Goal: Task Accomplishment & Management: Use online tool/utility

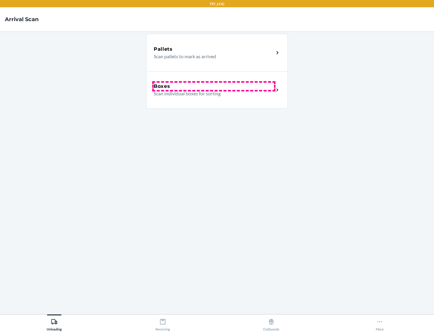
click at [214, 86] on div "Boxes" at bounding box center [214, 86] width 120 height 7
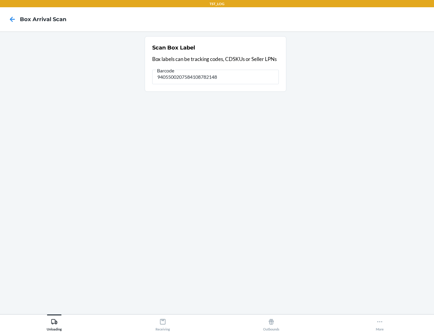
type input "9405500207584108782148"
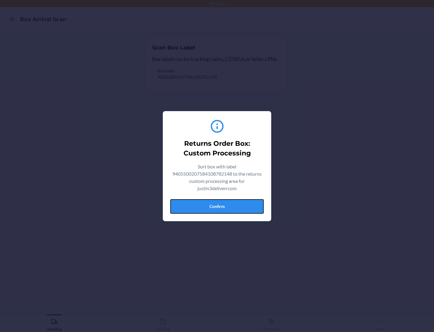
click at [217, 206] on button "Confirm" at bounding box center [216, 206] width 93 height 14
